Goal: Information Seeking & Learning: Understand process/instructions

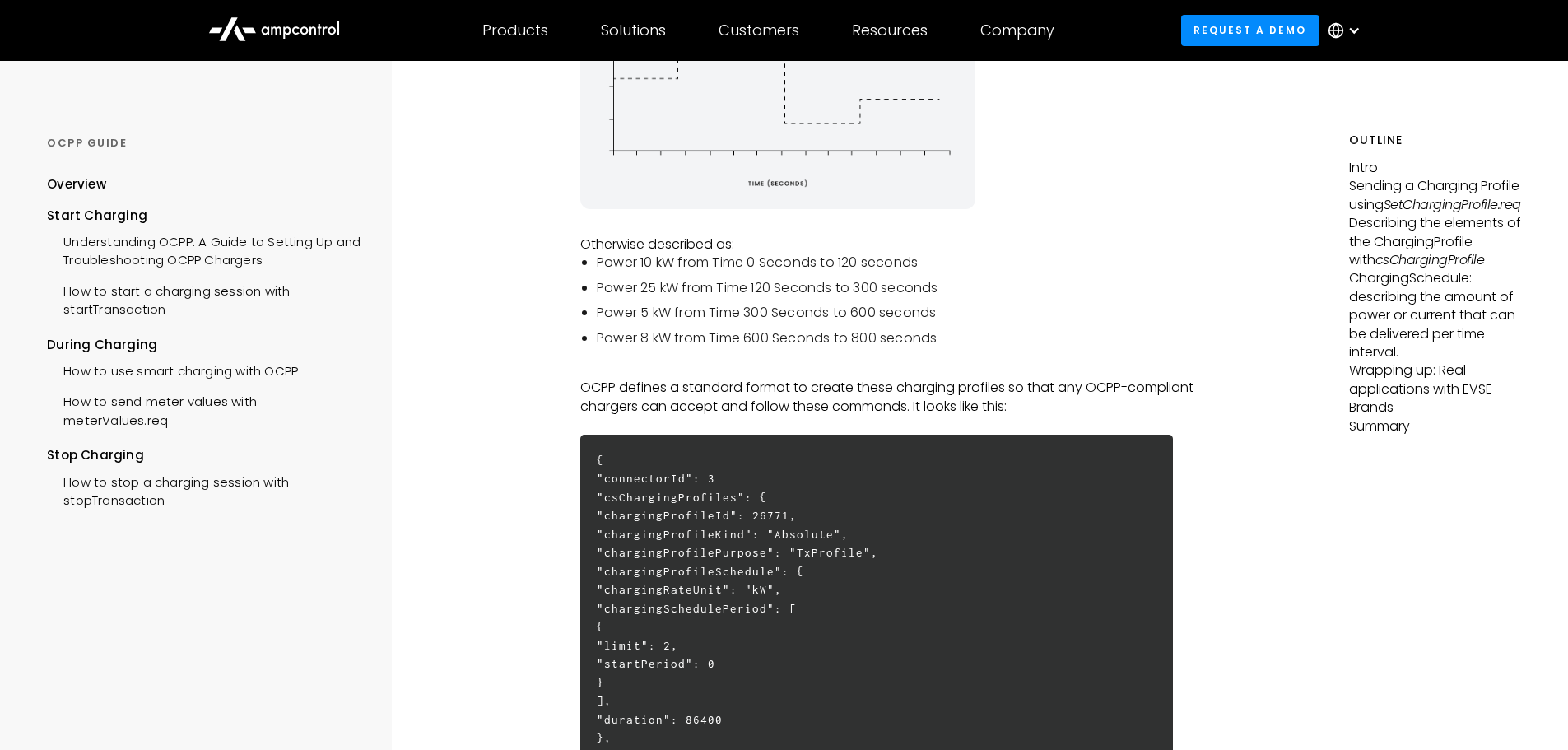
scroll to position [576, 0]
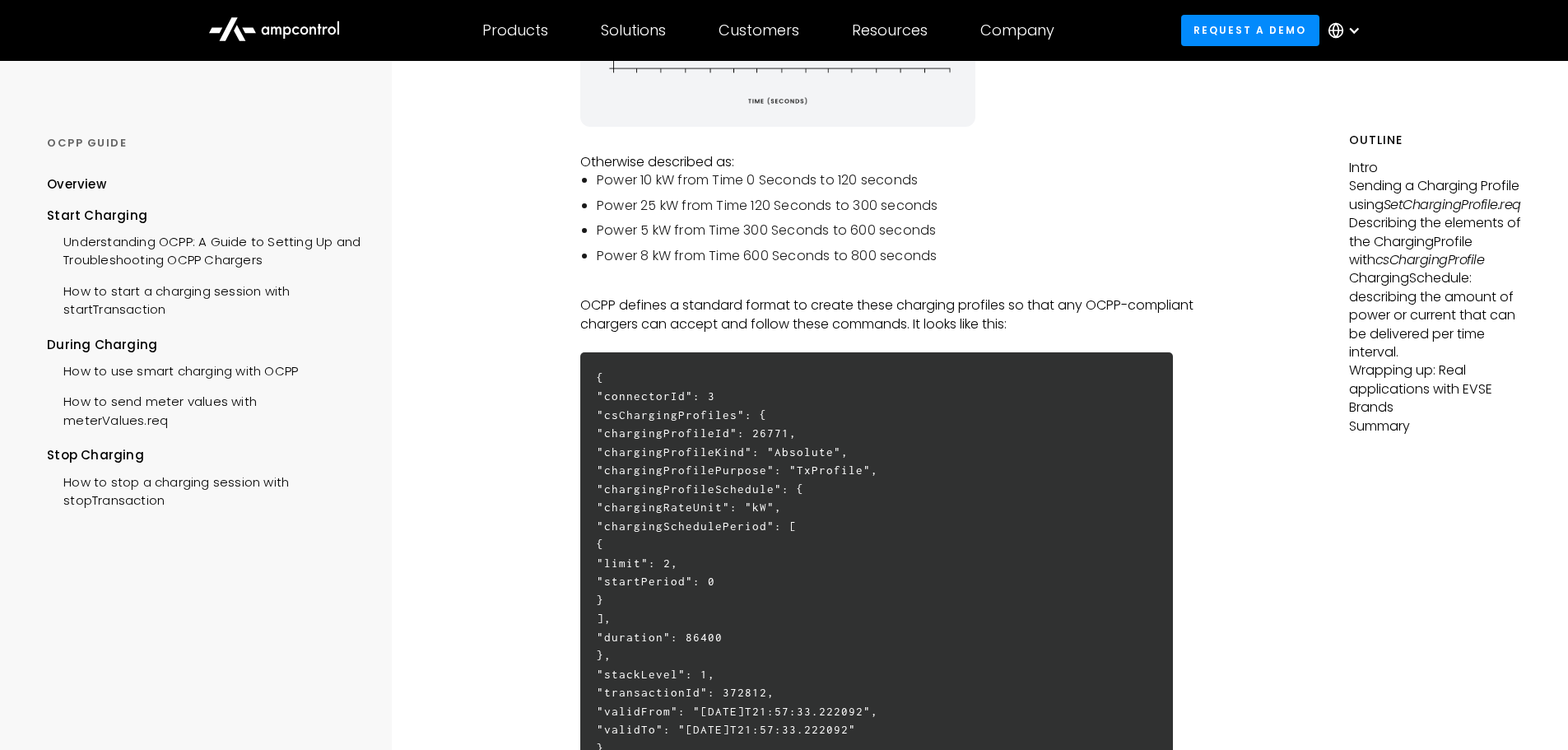
click at [1018, 204] on li "Power 25 kW from Time 120 Seconds to 300 seconds" at bounding box center [918, 205] width 643 height 18
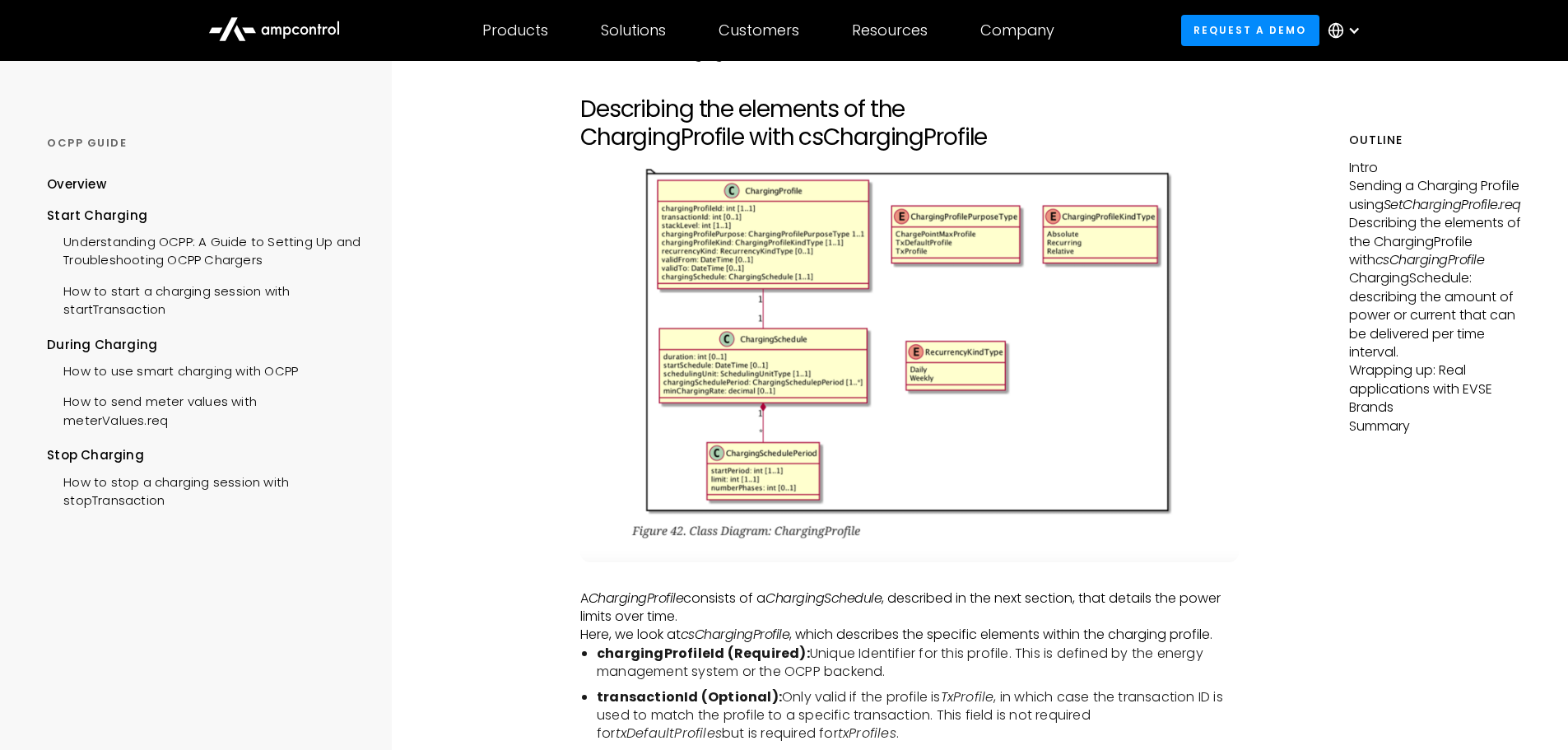
scroll to position [3153, 0]
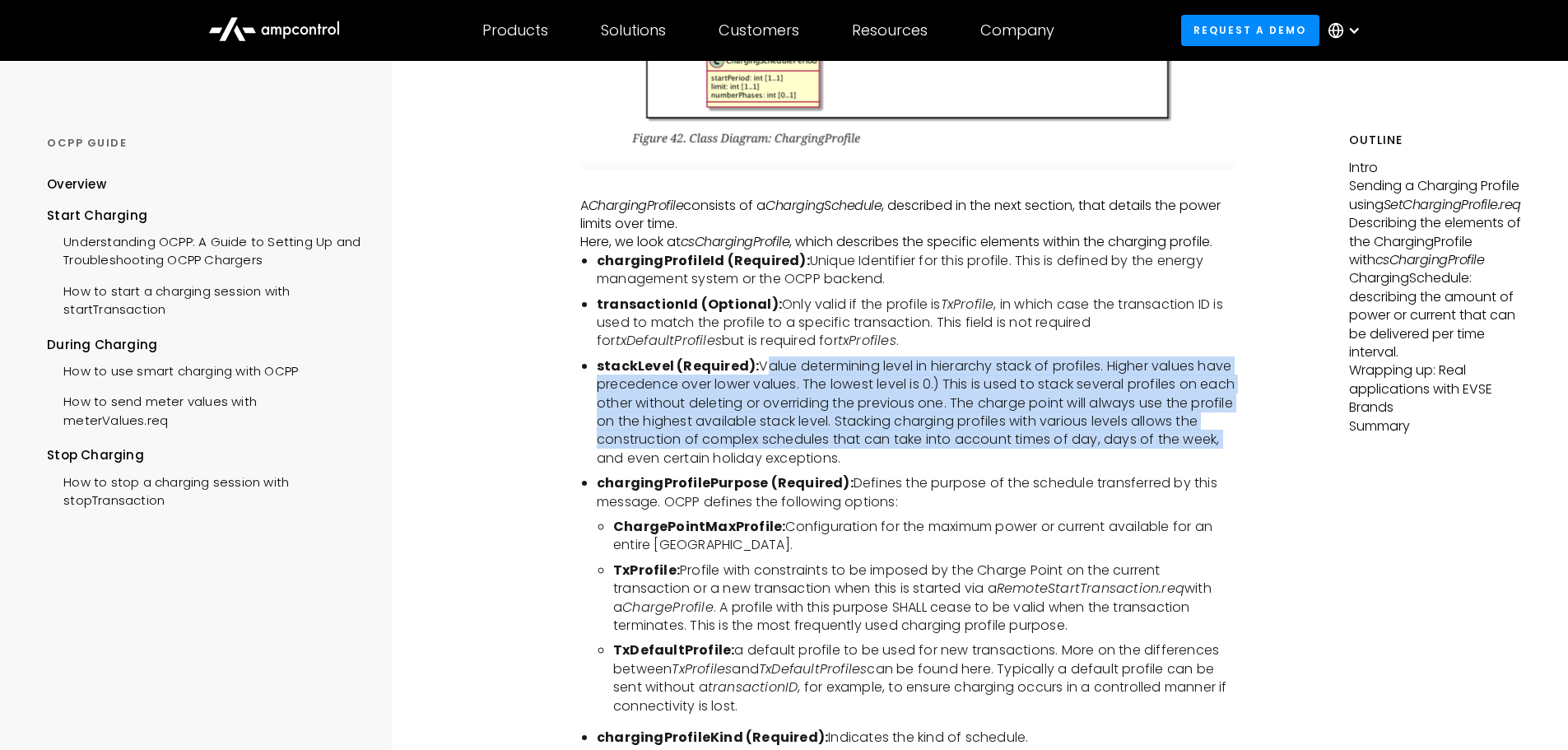
drag, startPoint x: 756, startPoint y: 374, endPoint x: 1221, endPoint y: 449, distance: 471.0
click at [1221, 449] on li "stackLevel (Required): Value determining level in hierarchy stack of profiles. …" at bounding box center [918, 412] width 643 height 110
copy li "Value determining level in hierarchy stack of profiles. Higher values have prec…"
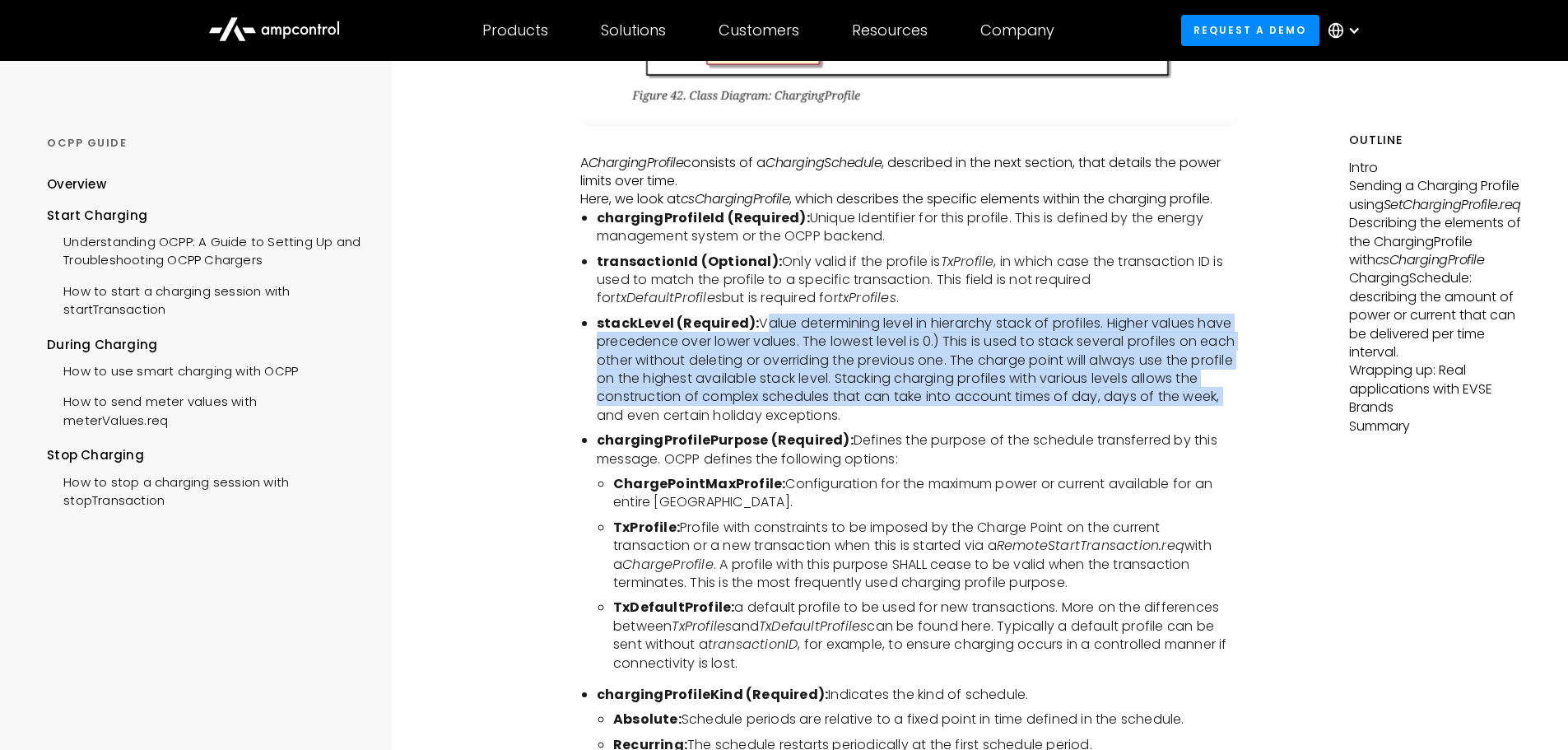
scroll to position [3235, 0]
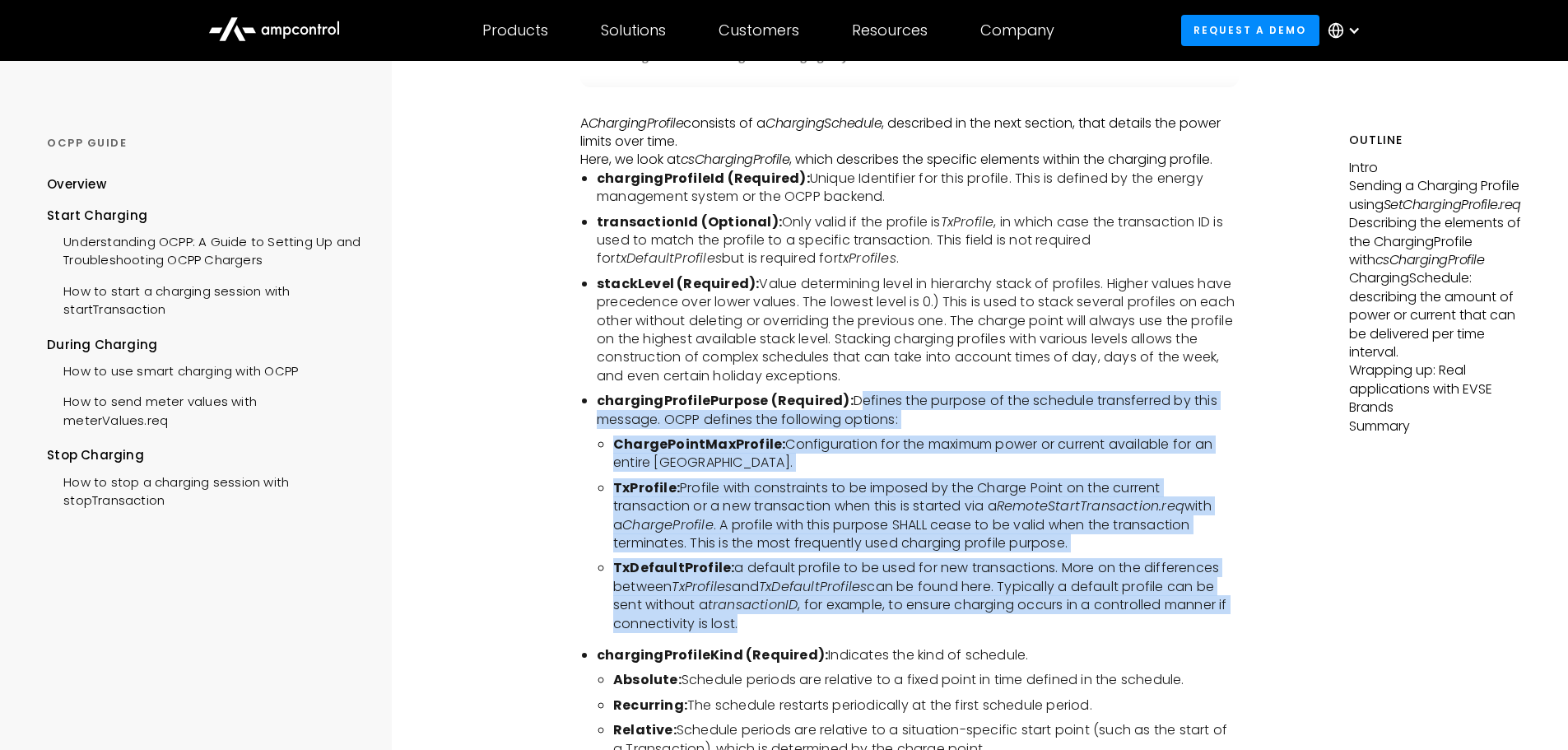
drag, startPoint x: 849, startPoint y: 410, endPoint x: 1039, endPoint y: 640, distance: 298.3
click at [1039, 640] on ul "chargingProfileId (Required): Unique Identifier for this profile. This is defin…" at bounding box center [909, 592] width 660 height 845
copy ul "Defines the purpose of the schedule transferred by this message. OCPP defines t…"
click at [854, 566] on ul "ChargePointMaxProfile: Configuration for the maximum power or current available…" at bounding box center [918, 534] width 643 height 197
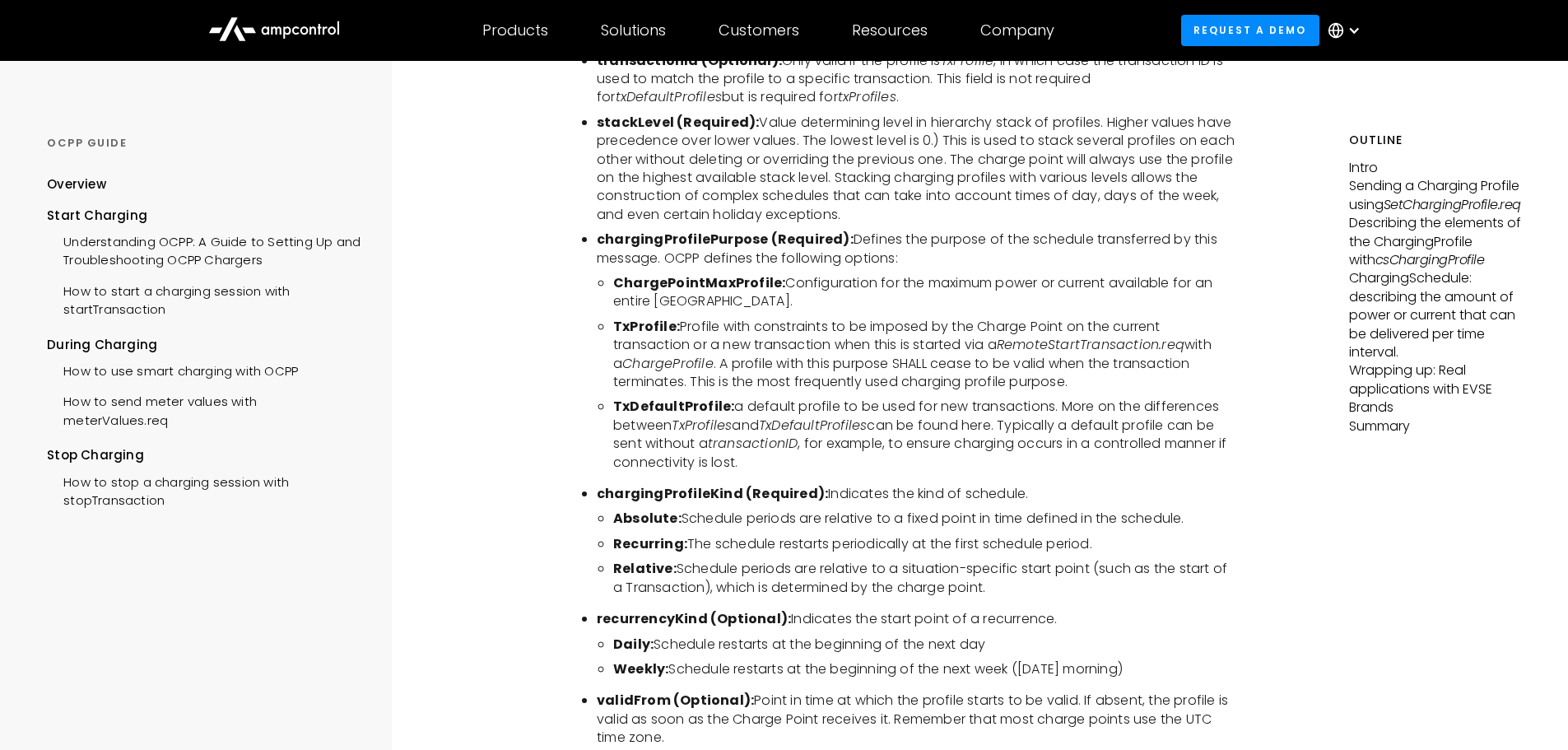
scroll to position [3401, 0]
